Goal: Information Seeking & Learning: Learn about a topic

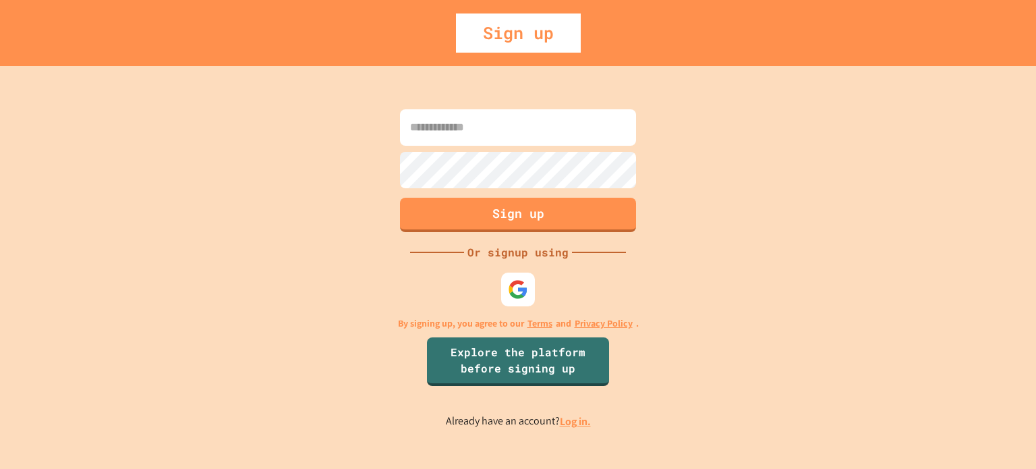
click at [436, 119] on input at bounding box center [518, 127] width 236 height 36
click at [508, 277] on div at bounding box center [518, 288] width 37 height 37
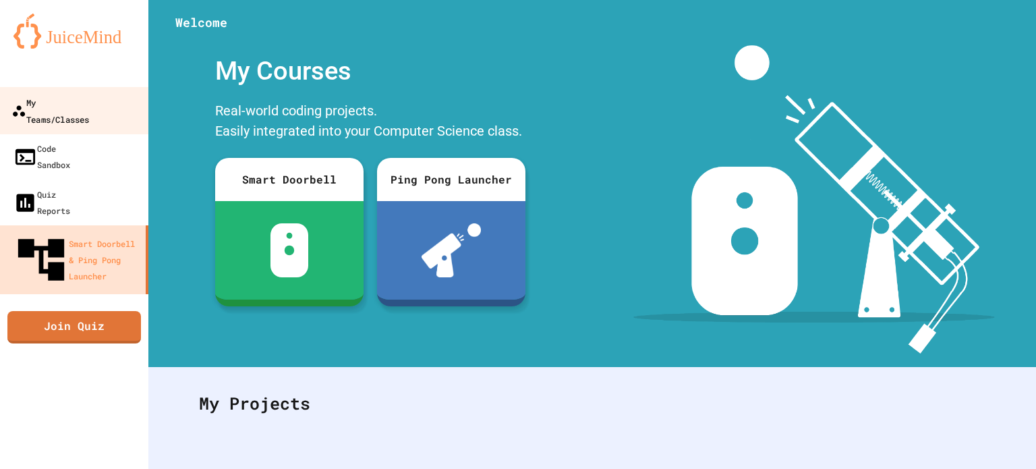
click at [117, 100] on link "My Teams/Classes" at bounding box center [74, 110] width 153 height 47
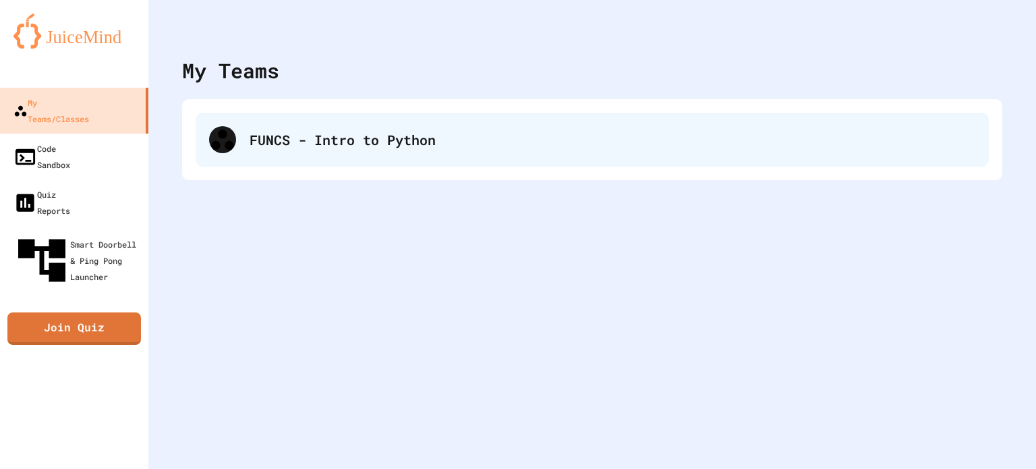
click at [271, 136] on div "FUNCS - Intro to Python" at bounding box center [613, 139] width 726 height 20
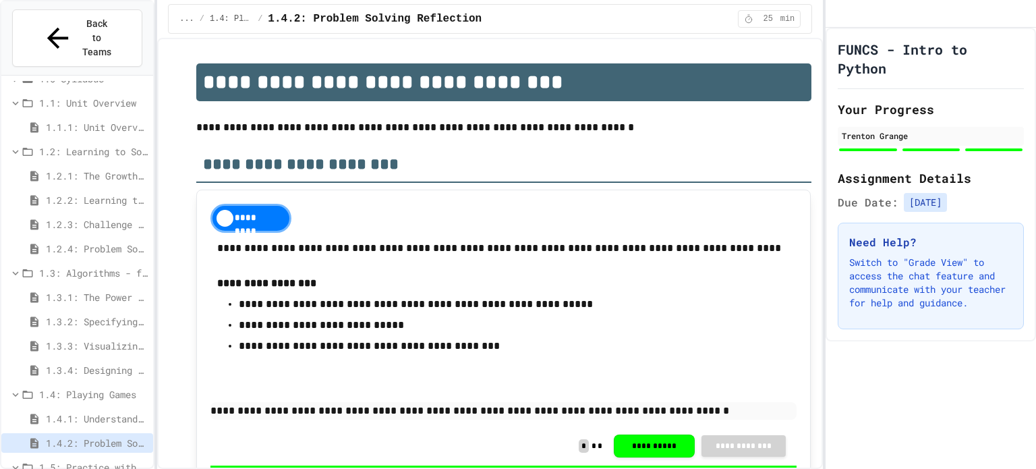
scroll to position [61, 0]
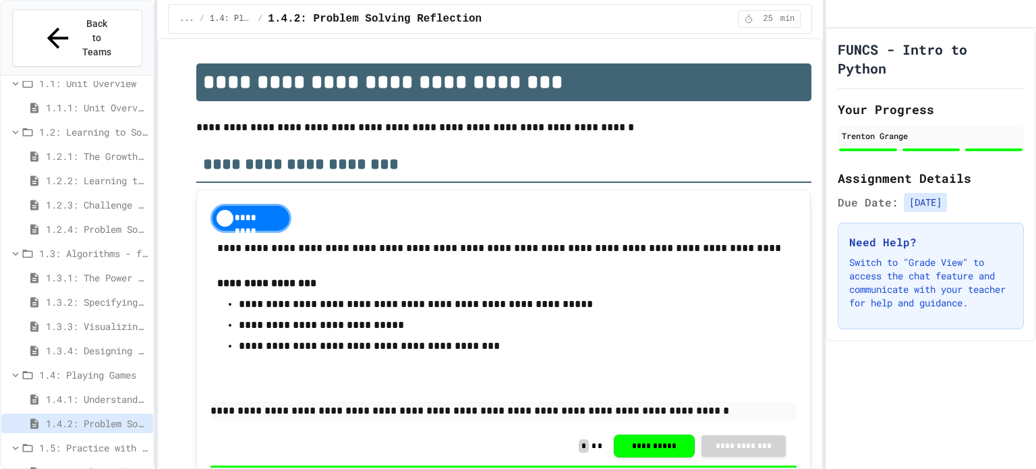
click at [109, 465] on span "1.5.1: Algorithm Practice Exercises" at bounding box center [97, 472] width 102 height 14
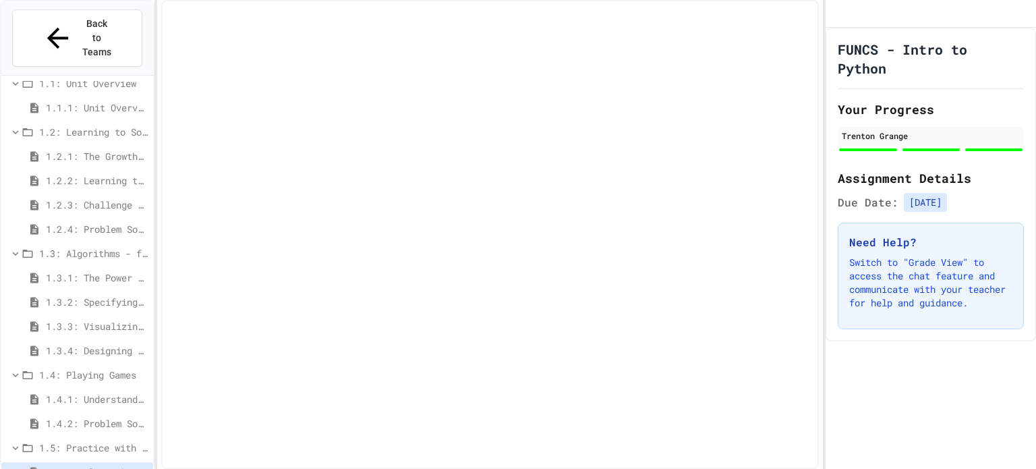
scroll to position [51, 0]
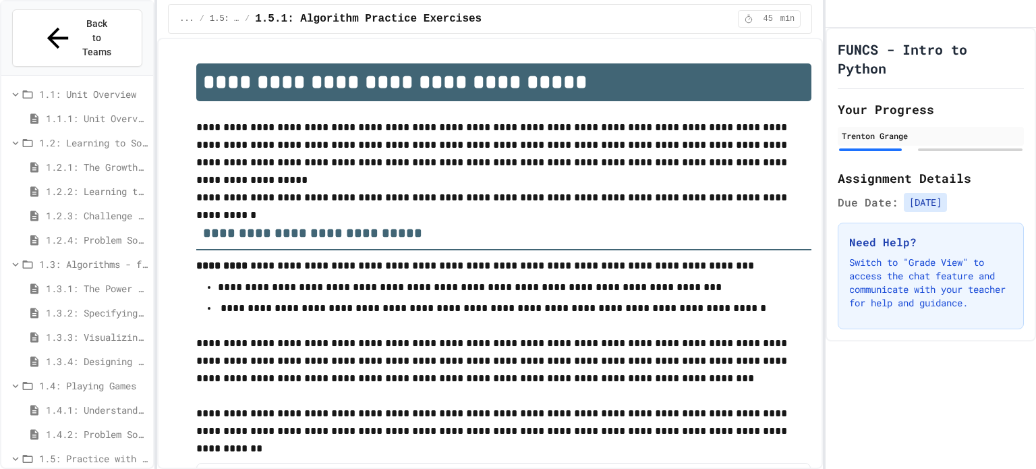
drag, startPoint x: 752, startPoint y: 249, endPoint x: 745, endPoint y: 233, distance: 17.5
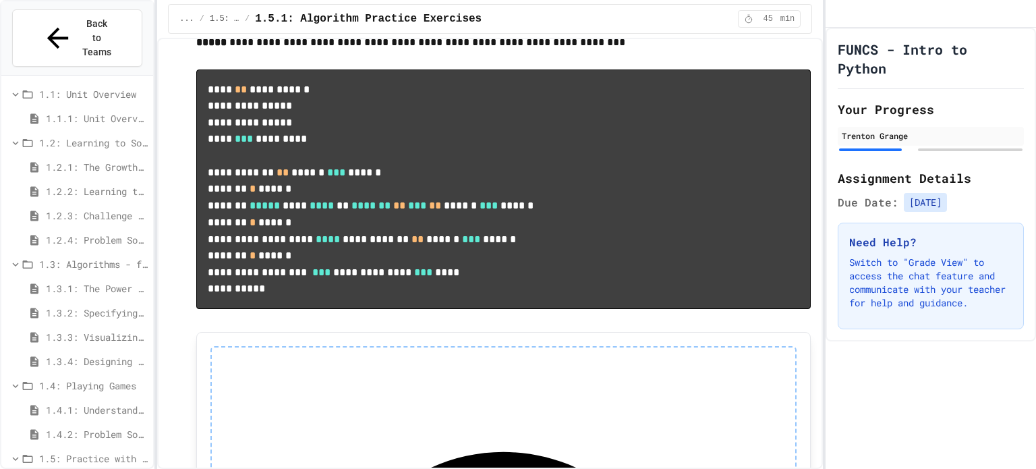
scroll to position [805, 0]
